Goal: Information Seeking & Learning: Understand process/instructions

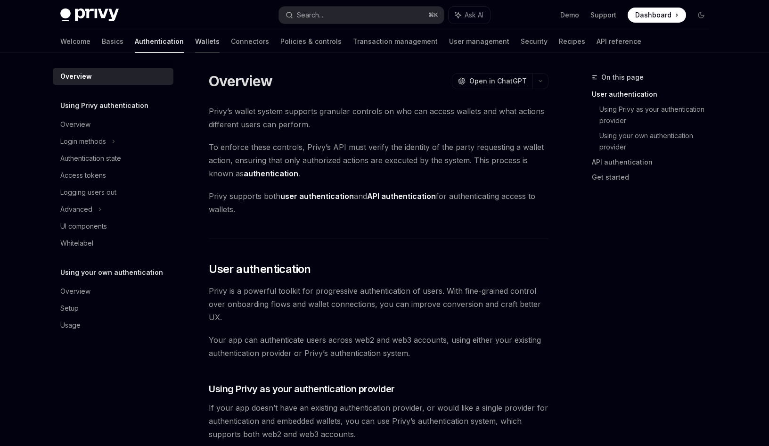
click at [195, 41] on link "Wallets" at bounding box center [207, 41] width 25 height 23
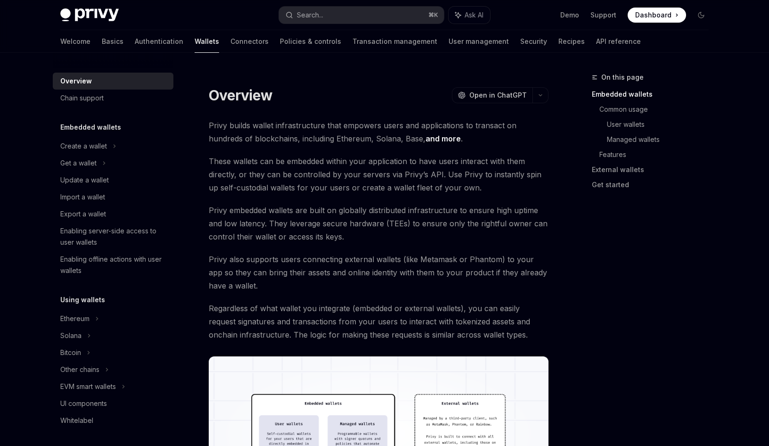
scroll to position [178, 0]
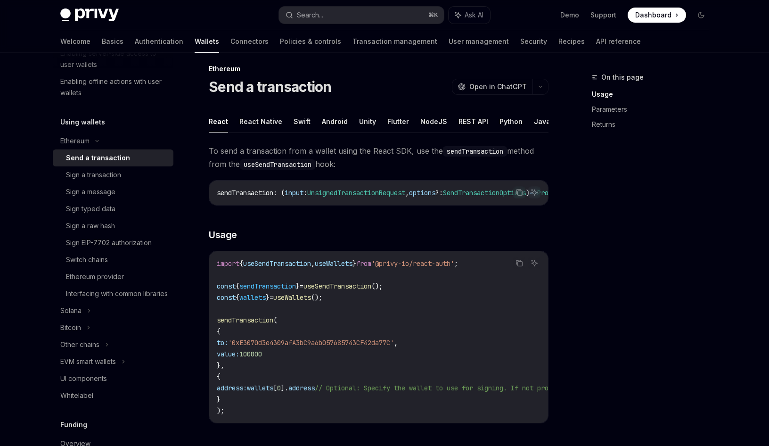
scroll to position [18, 0]
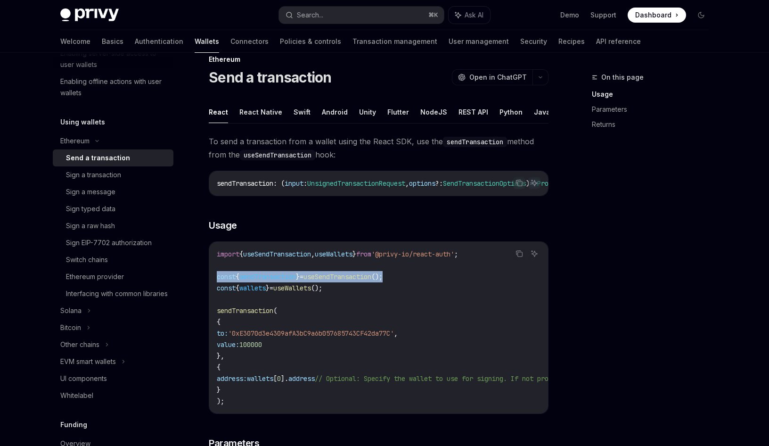
drag, startPoint x: 416, startPoint y: 283, endPoint x: 198, endPoint y: 284, distance: 218.3
copy span "const { sendTransaction } = useSendTransaction ();"
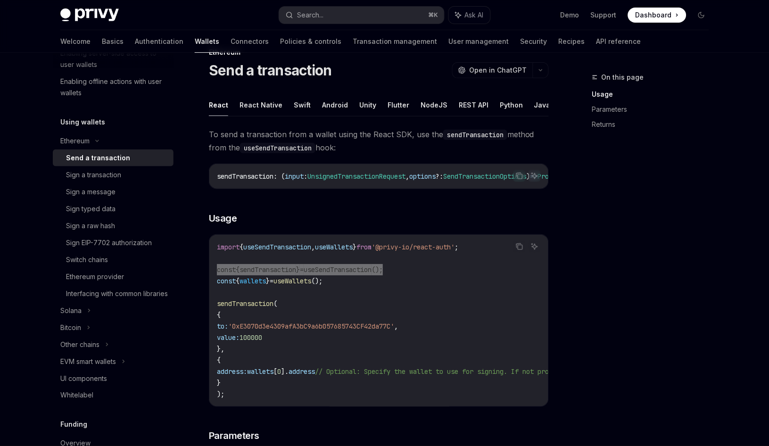
scroll to position [33, 0]
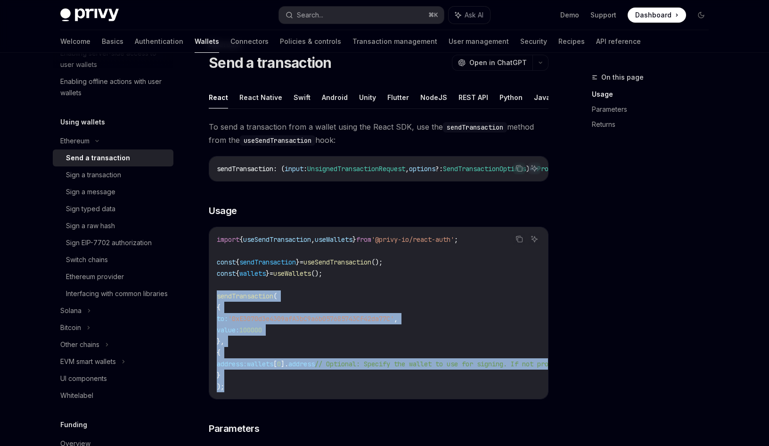
drag, startPoint x: 230, startPoint y: 392, endPoint x: 223, endPoint y: 295, distance: 97.3
click at [214, 301] on div "import { useSendTransaction , useWallets } from '@privy-io/react-auth' ; const …" at bounding box center [378, 313] width 339 height 172
copy code "sendTransaction ( { to: '0xE3070d3e4309afA3bC9a6b057685743CF42da77C' , value: 1…"
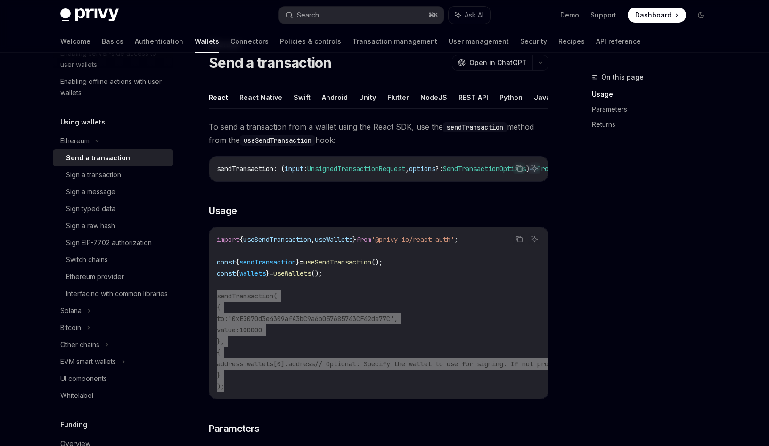
type textarea "*"
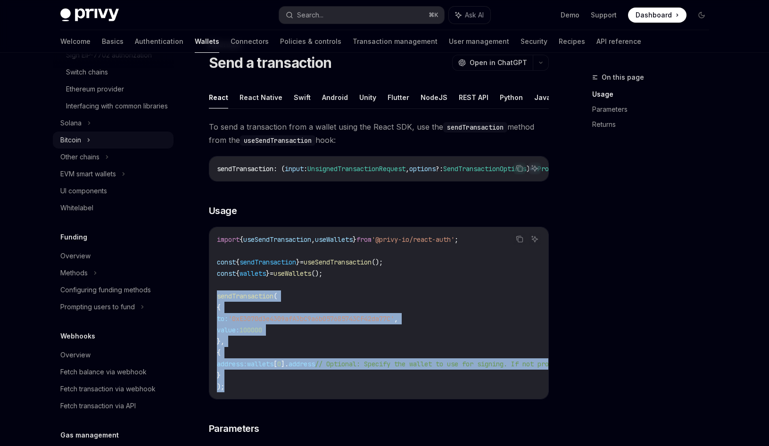
scroll to position [330, 0]
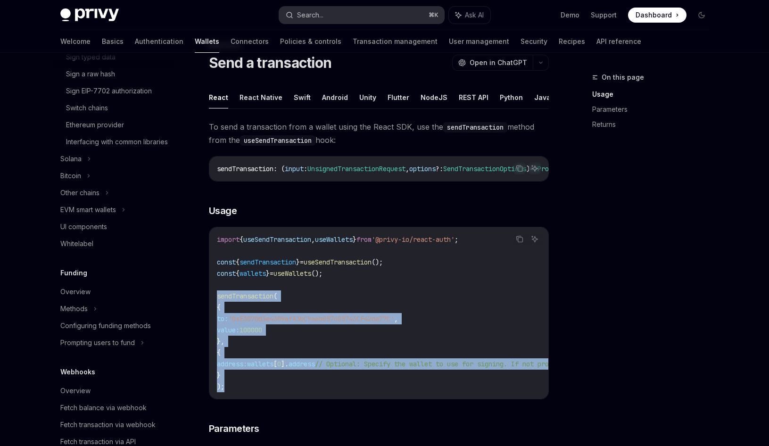
click at [311, 19] on div "Search..." at bounding box center [310, 14] width 26 height 11
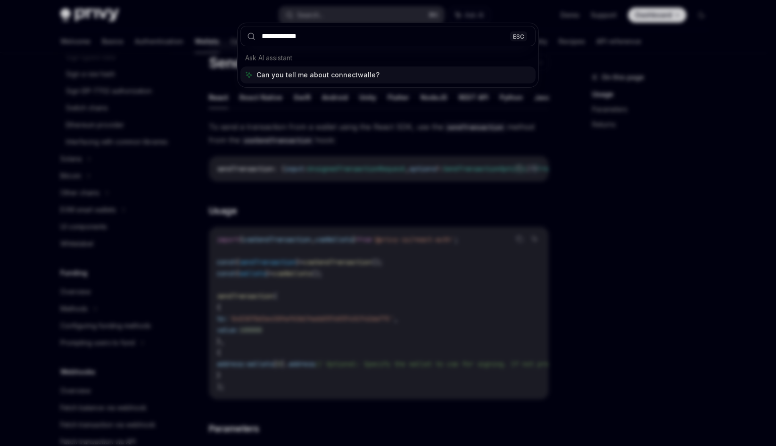
type input "**********"
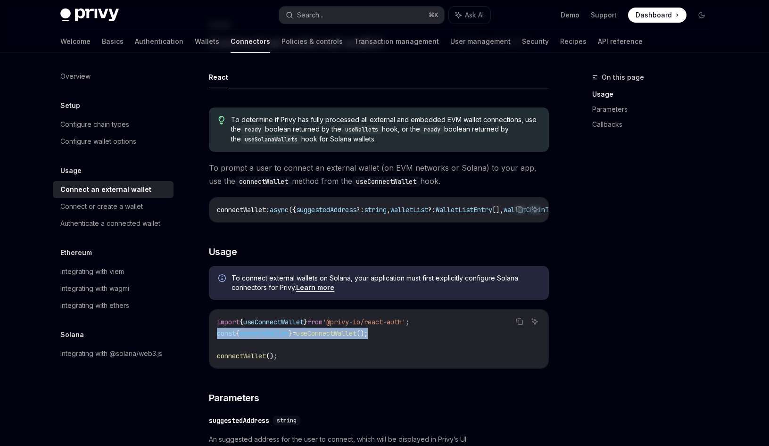
drag, startPoint x: 395, startPoint y: 337, endPoint x: 212, endPoint y: 334, distance: 183.4
click at [212, 334] on div "import { useConnectWallet } from '@privy-io/react-auth' ; const { connectWallet…" at bounding box center [378, 339] width 339 height 58
copy span "const { connectWallet } = useConnectWallet ();"
click at [93, 289] on div "Integrating with wagmi" at bounding box center [94, 288] width 69 height 11
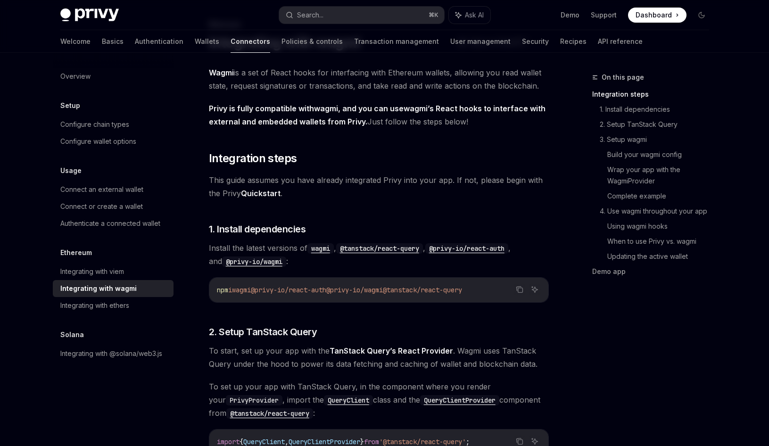
click at [246, 287] on span "wagmi" at bounding box center [241, 290] width 19 height 8
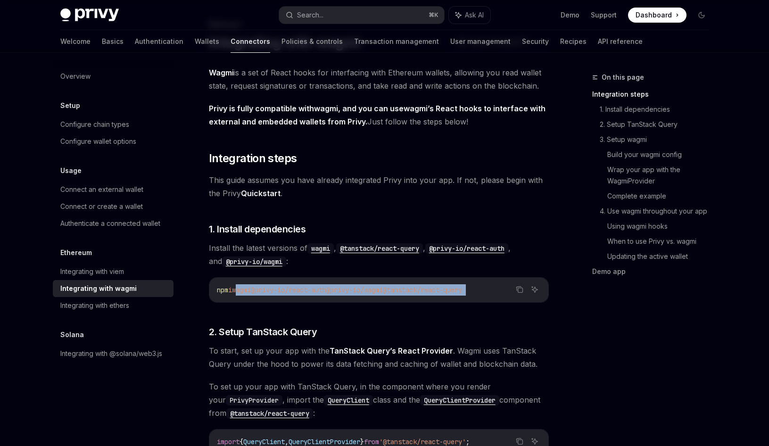
drag, startPoint x: 246, startPoint y: 287, endPoint x: 493, endPoint y: 292, distance: 246.6
click at [462, 292] on span "npm i wagmi @privy-io/react-auth @privy-io/wagmi @tanstack/react-query" at bounding box center [339, 290] width 245 height 8
copy div "wagmi @privy-io/react-auth @privy-io/wagmi @tanstack/react-query"
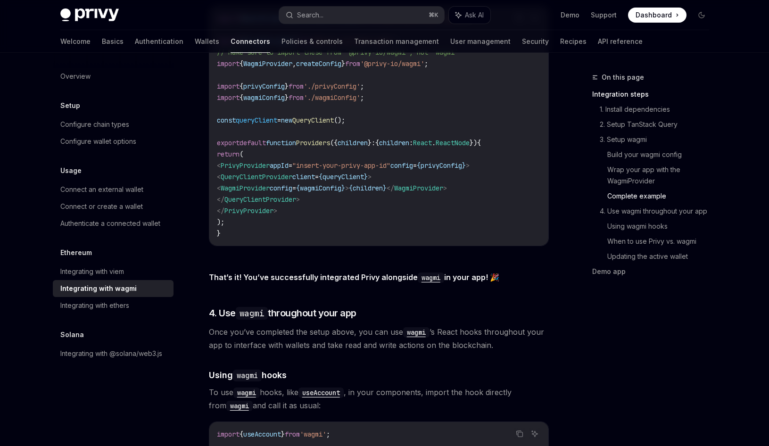
scroll to position [1654, 0]
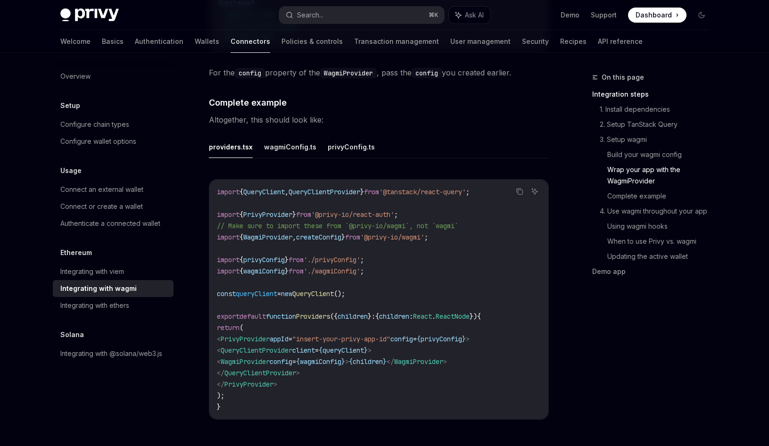
click at [304, 381] on code "import { QueryClient , QueryClientProvider } from '@tanstack/react-query' ; imp…" at bounding box center [379, 299] width 324 height 226
click at [383, 357] on span "children" at bounding box center [368, 361] width 30 height 8
drag, startPoint x: 506, startPoint y: 358, endPoint x: 406, endPoint y: 362, distance: 100.0
click at [433, 360] on code "import { QueryClient , QueryClientProvider } from '@tanstack/react-query' ; imp…" at bounding box center [379, 299] width 324 height 226
drag, startPoint x: 341, startPoint y: 373, endPoint x: 243, endPoint y: 353, distance: 100.0
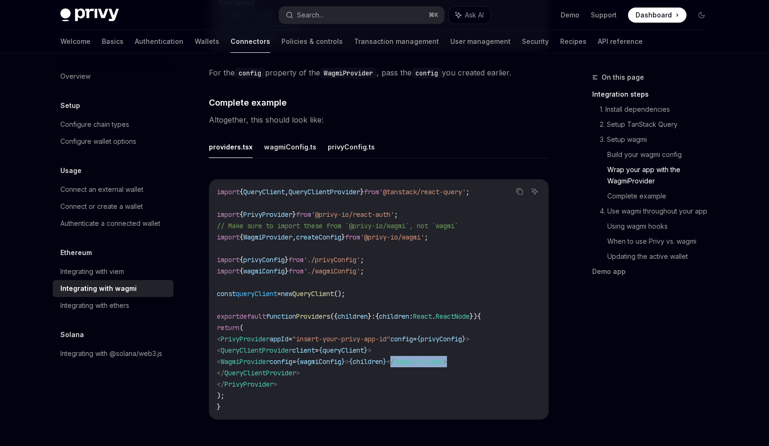
click at [243, 353] on code "import { QueryClient , QueryClientProvider } from '@tanstack/react-query' ; imp…" at bounding box center [379, 299] width 324 height 226
click at [335, 368] on code "import { QueryClient , QueryClientProvider } from '@tanstack/react-query' ; imp…" at bounding box center [379, 299] width 324 height 226
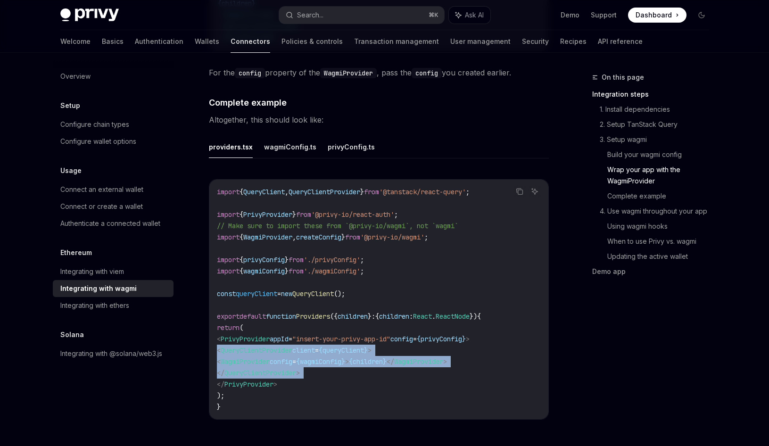
drag, startPoint x: 336, startPoint y: 368, endPoint x: 233, endPoint y: 346, distance: 105.1
click at [233, 346] on code "import { QueryClient , QueryClientProvider } from '@tanstack/react-query' ; imp…" at bounding box center [379, 299] width 324 height 226
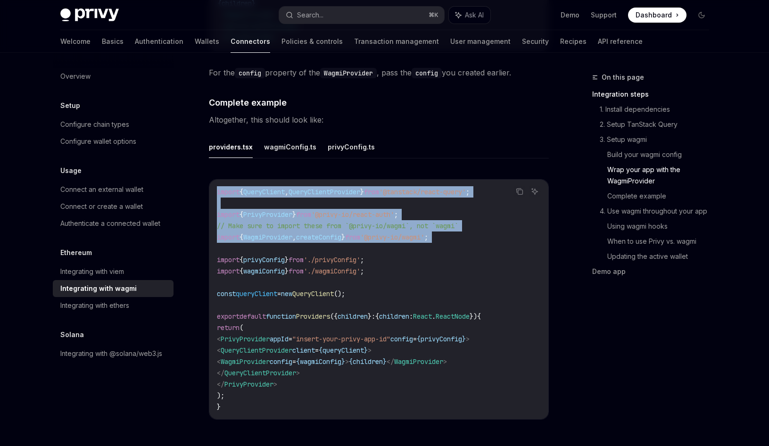
drag, startPoint x: 380, startPoint y: 247, endPoint x: 189, endPoint y: 189, distance: 200.4
copy code "import { QueryClient , QueryClientProvider } from '@tanstack/react-query' ; imp…"
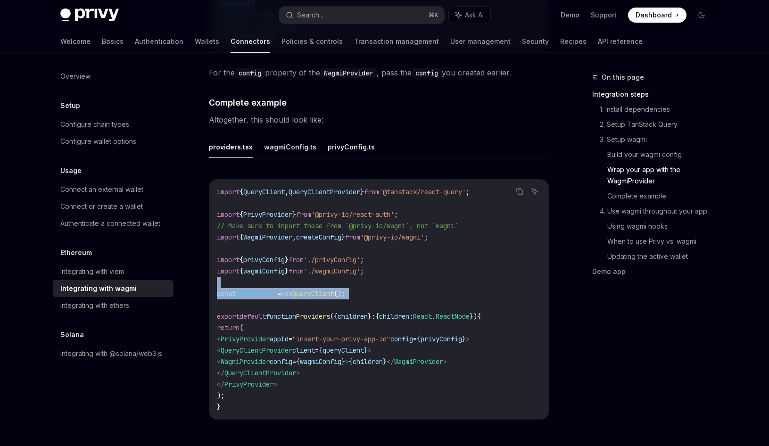
drag, startPoint x: 369, startPoint y: 282, endPoint x: 373, endPoint y: 295, distance: 13.7
click at [374, 295] on code "import { QueryClient , QueryClientProvider } from '@tanstack/react-query' ; imp…" at bounding box center [379, 299] width 324 height 226
copy code "const queryClient = new QueryClient ();"
click at [299, 144] on button "wagmiConfig.ts" at bounding box center [290, 147] width 52 height 22
type textarea "*"
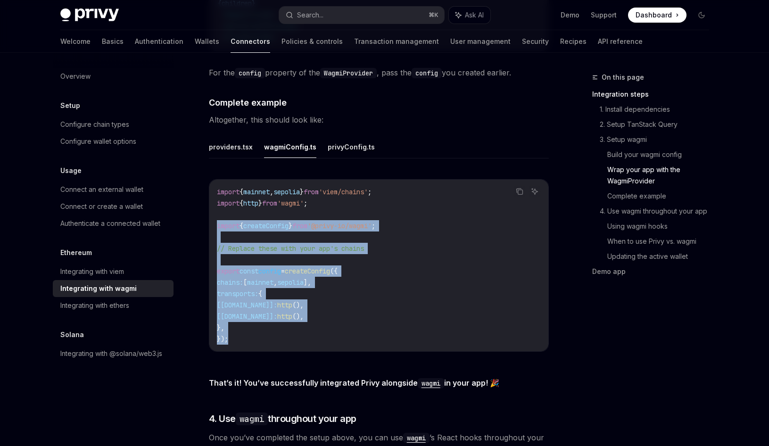
drag, startPoint x: 230, startPoint y: 334, endPoint x: 208, endPoint y: 224, distance: 112.0
click at [209, 224] on div "import { mainnet , sepolia } from 'viem/chains' ; import { http } from 'wagmi' …" at bounding box center [378, 266] width 339 height 172
copy code "import { createConfig } from '@privy-io/wagmi' ; // Replace these with your app…"
